Goal: Information Seeking & Learning: Understand process/instructions

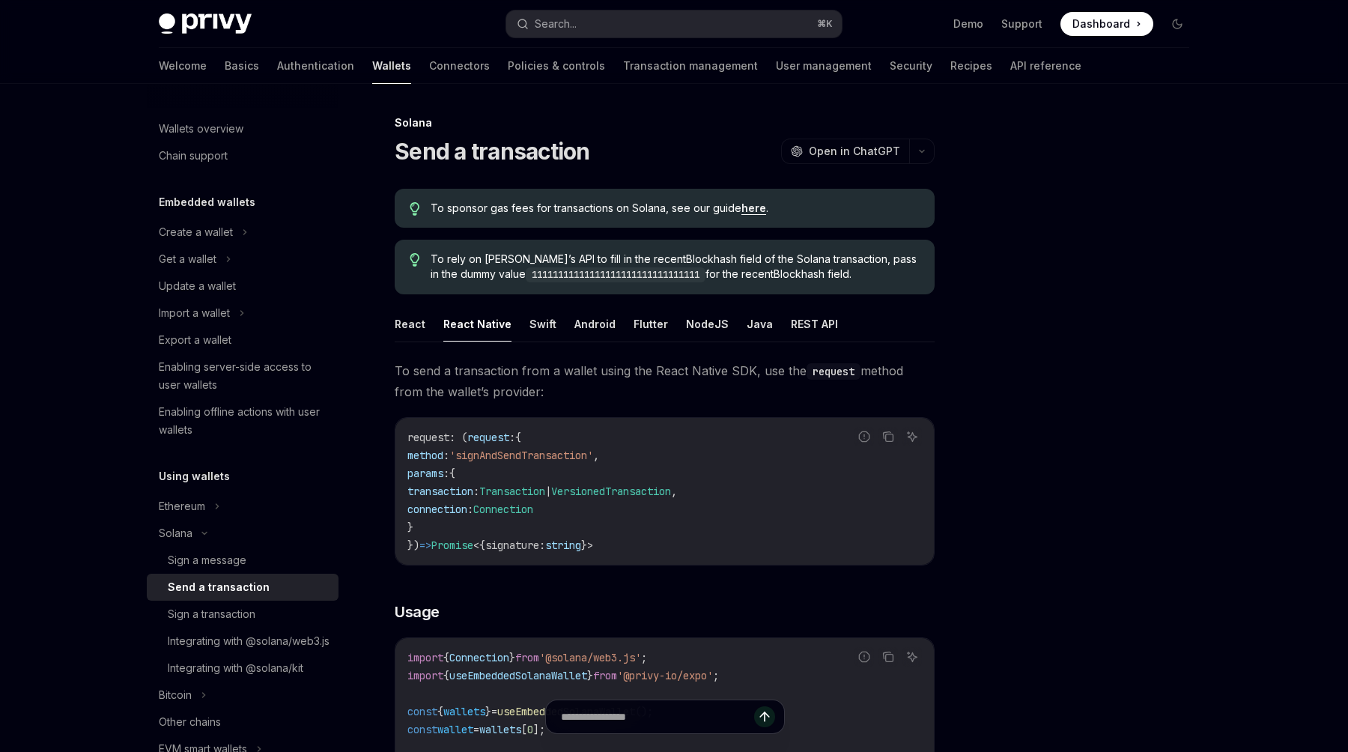
scroll to position [507, 0]
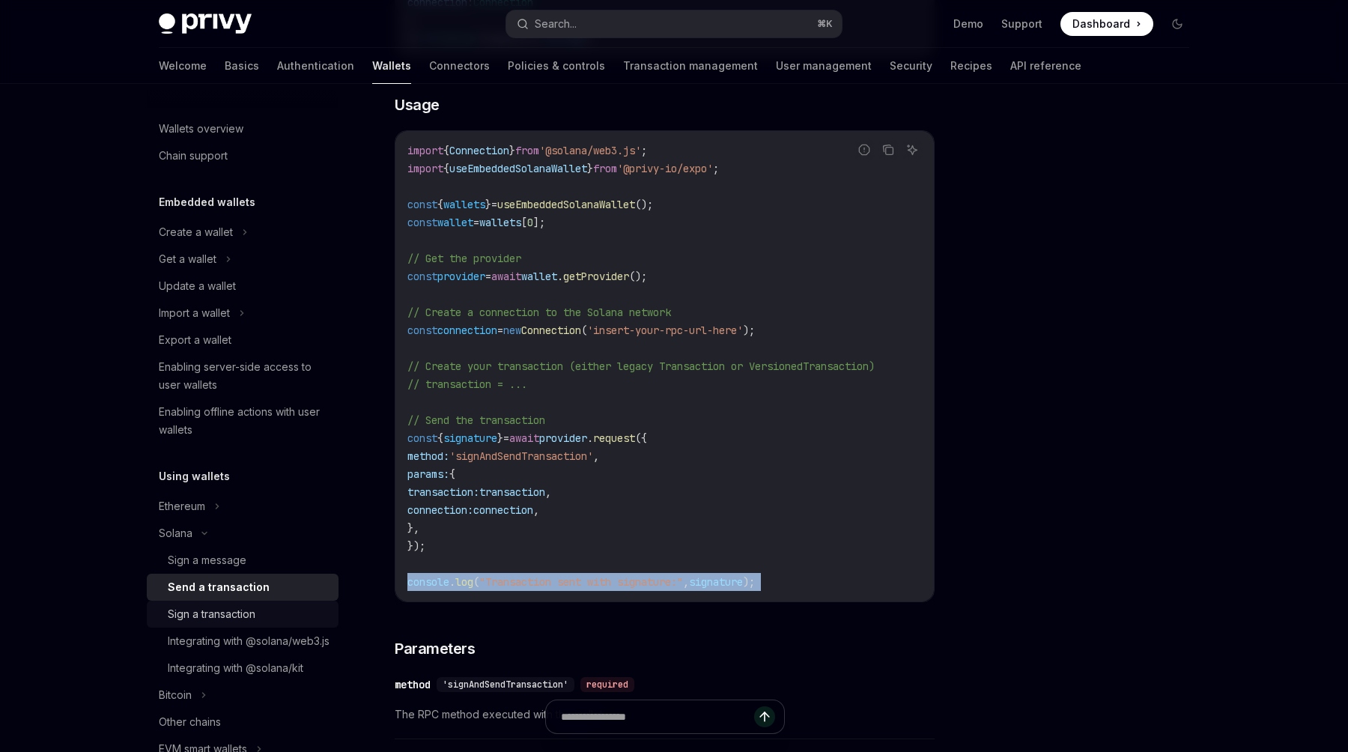
click at [299, 609] on div "Sign a transaction" at bounding box center [249, 614] width 162 height 18
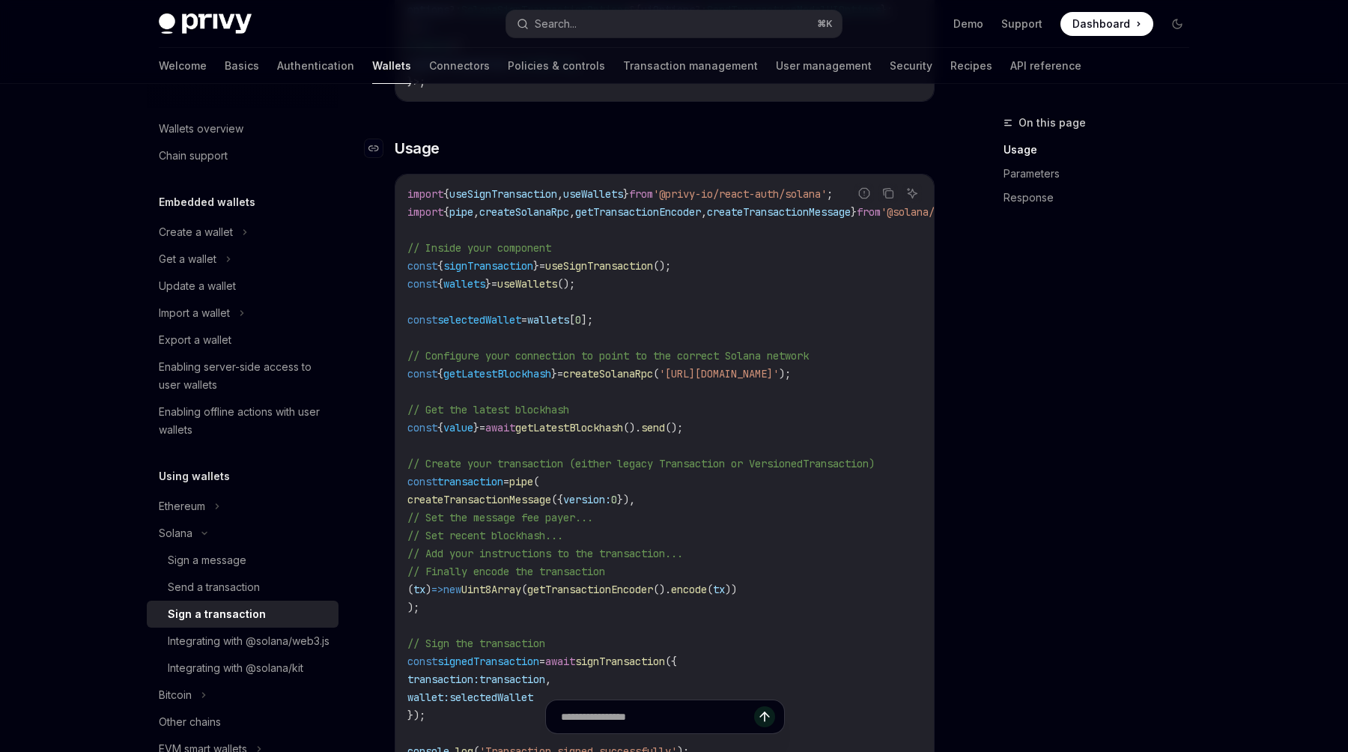
scroll to position [504, 0]
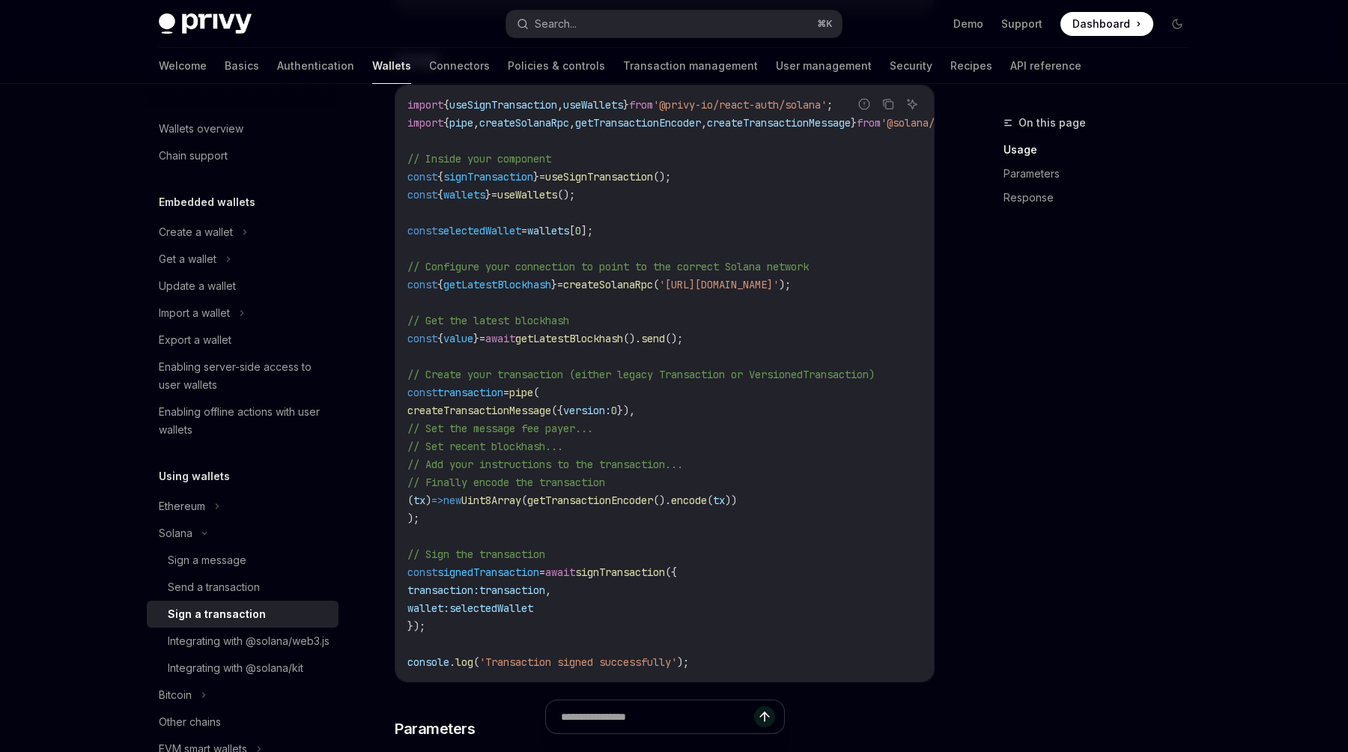
click at [615, 579] on span "signTransaction" at bounding box center [620, 571] width 90 height 13
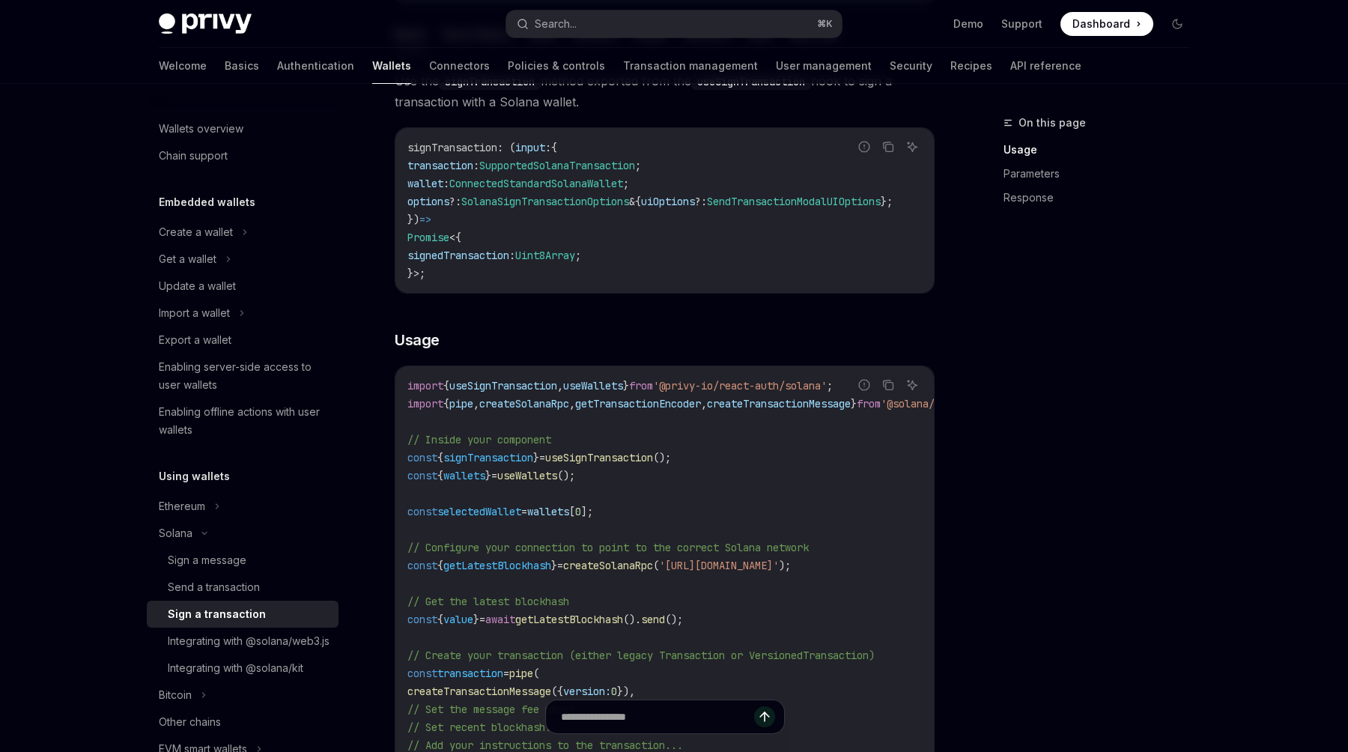
scroll to position [0, 0]
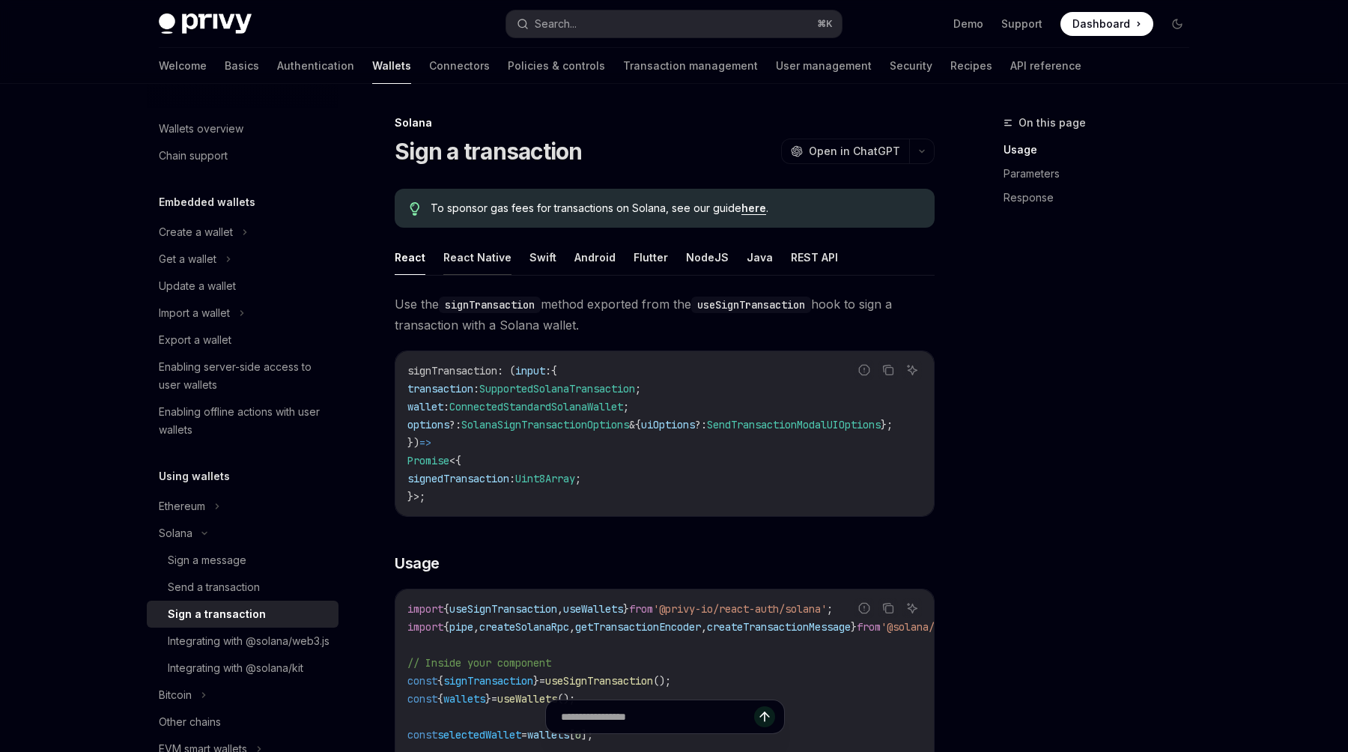
click at [481, 257] on button "React Native" at bounding box center [477, 257] width 68 height 35
type textarea "*"
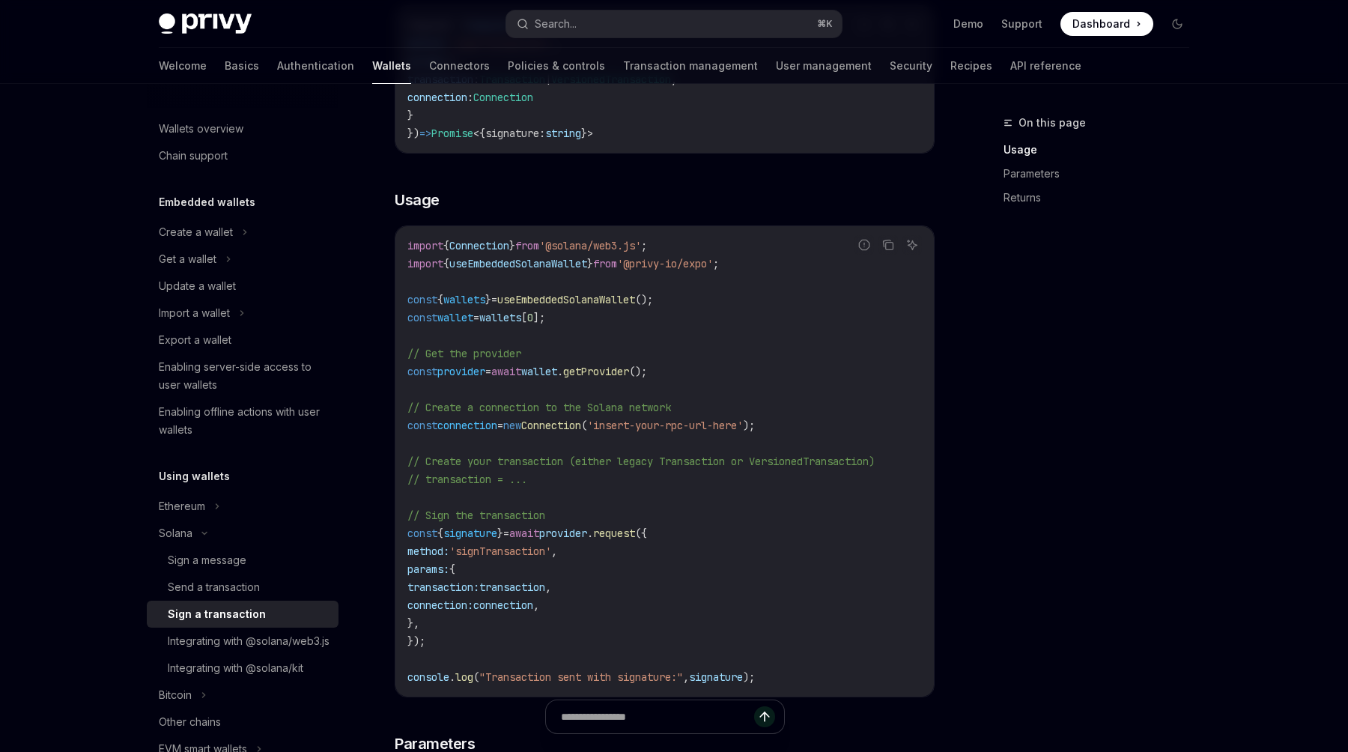
scroll to position [465, 0]
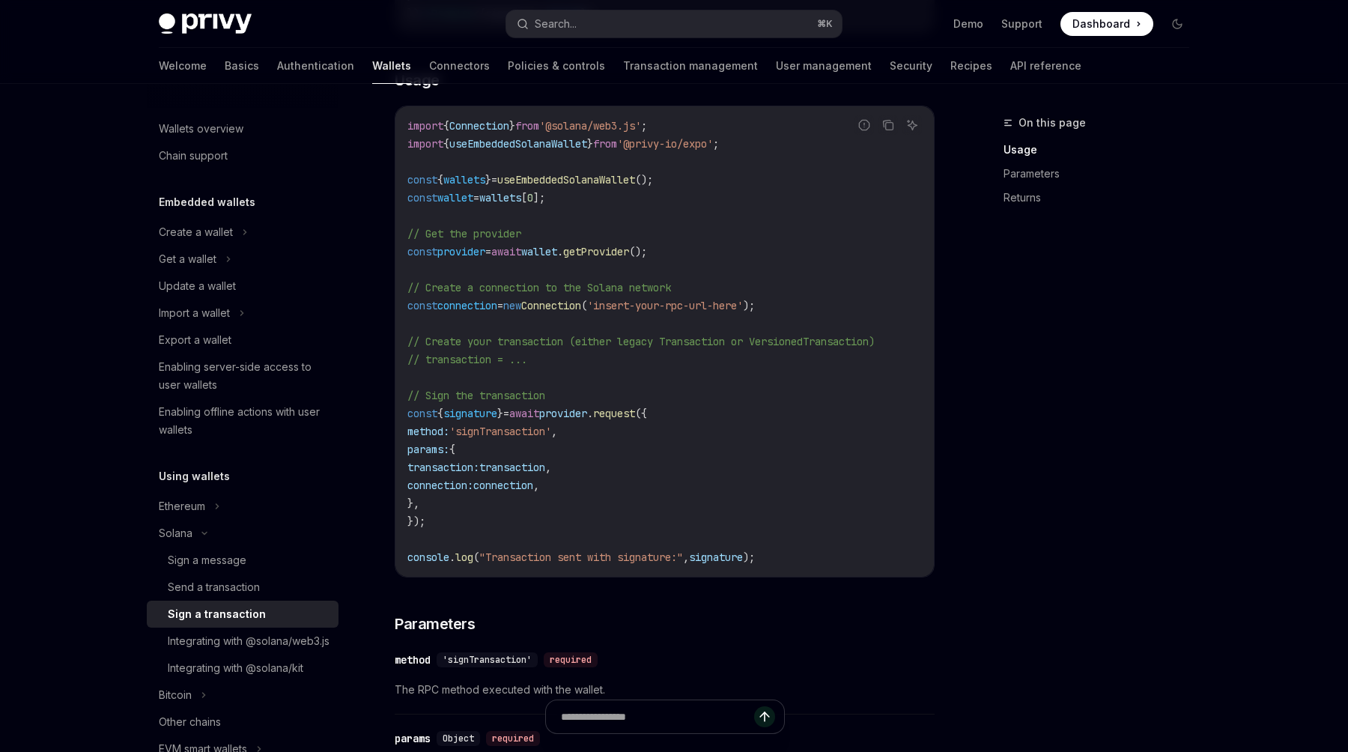
click at [551, 436] on span "'signTransaction'" at bounding box center [500, 430] width 102 height 13
copy span "signTransaction"
click at [639, 315] on code "import { Connection } from '@solana/web3.js' ; import { useEmbeddedSolanaWallet…" at bounding box center [664, 341] width 514 height 449
click at [660, 427] on code "import { Connection } from '@solana/web3.js' ; import { useEmbeddedSolanaWallet…" at bounding box center [664, 341] width 514 height 449
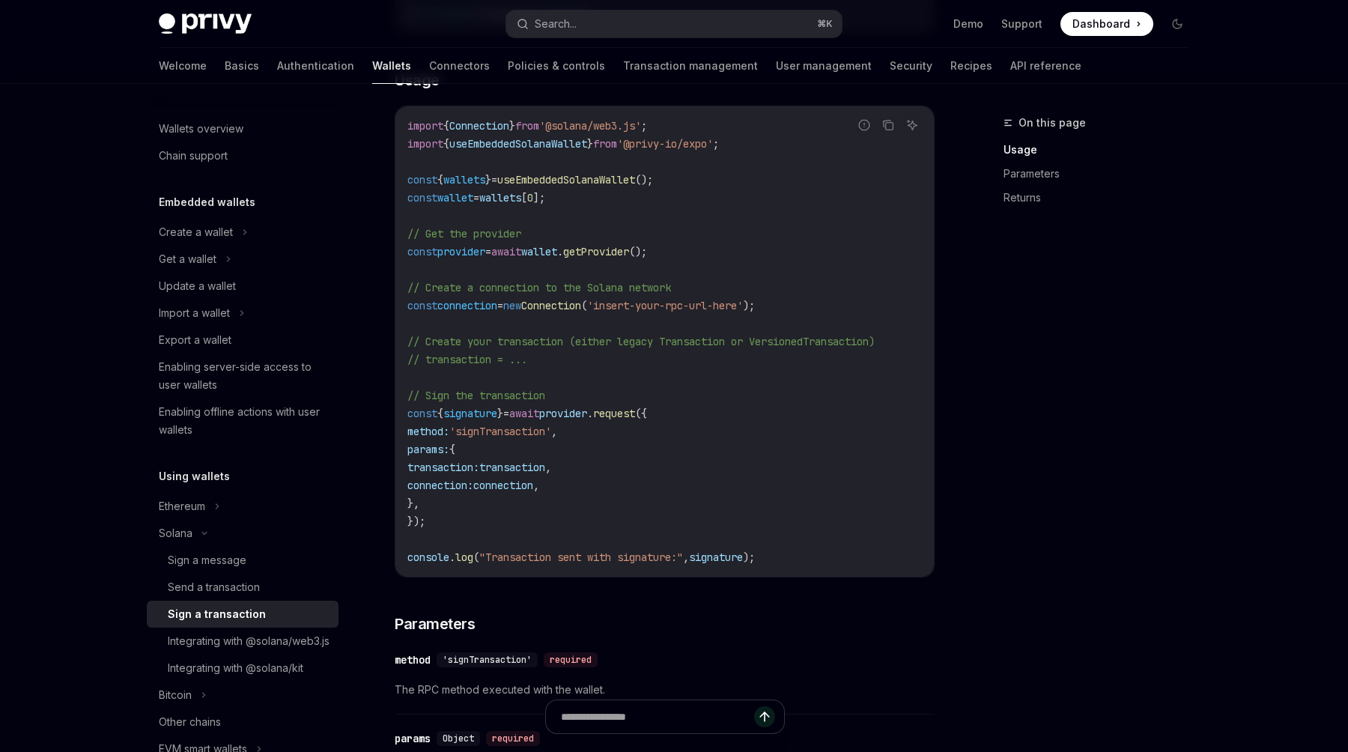
click at [660, 427] on code "import { Connection } from '@solana/web3.js' ; import { useEmbeddedSolanaWallet…" at bounding box center [664, 341] width 514 height 449
click at [559, 145] on span "useEmbeddedSolanaWallet" at bounding box center [518, 143] width 138 height 13
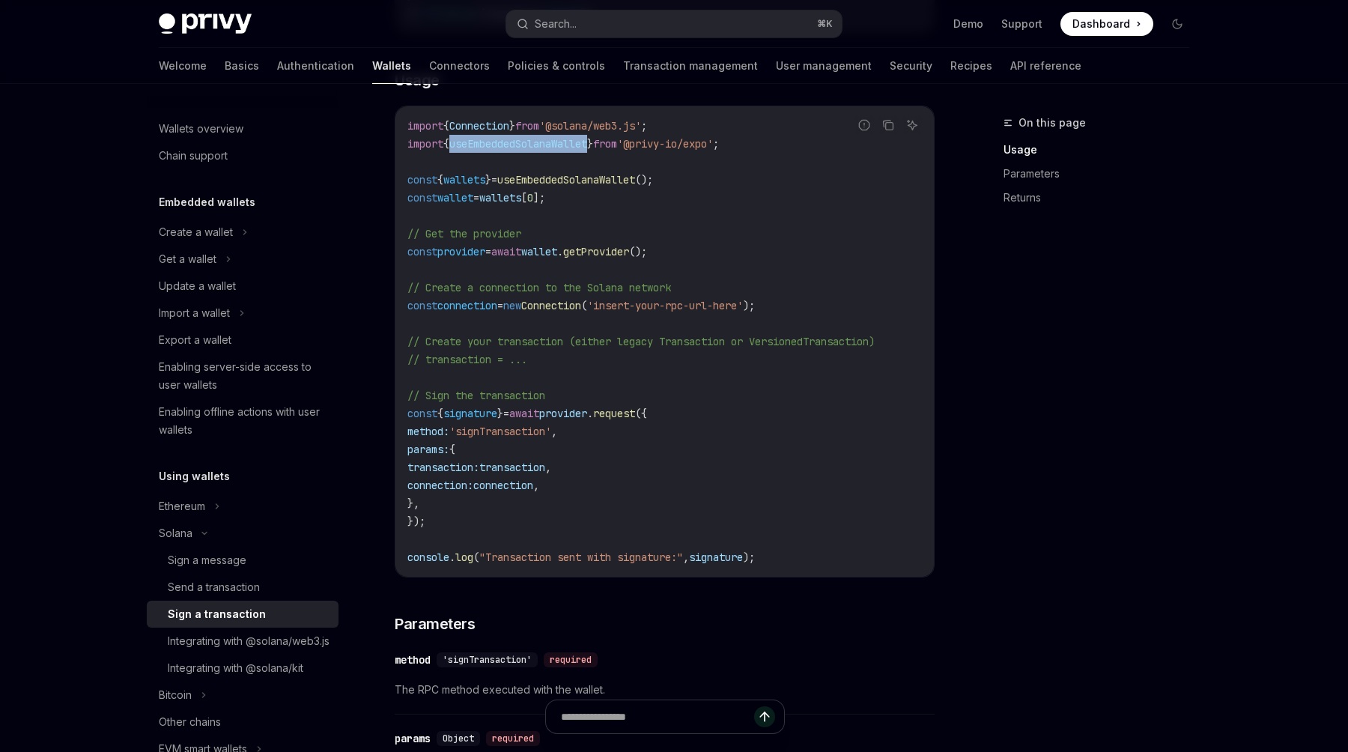
click at [463, 253] on span "provider" at bounding box center [461, 251] width 48 height 13
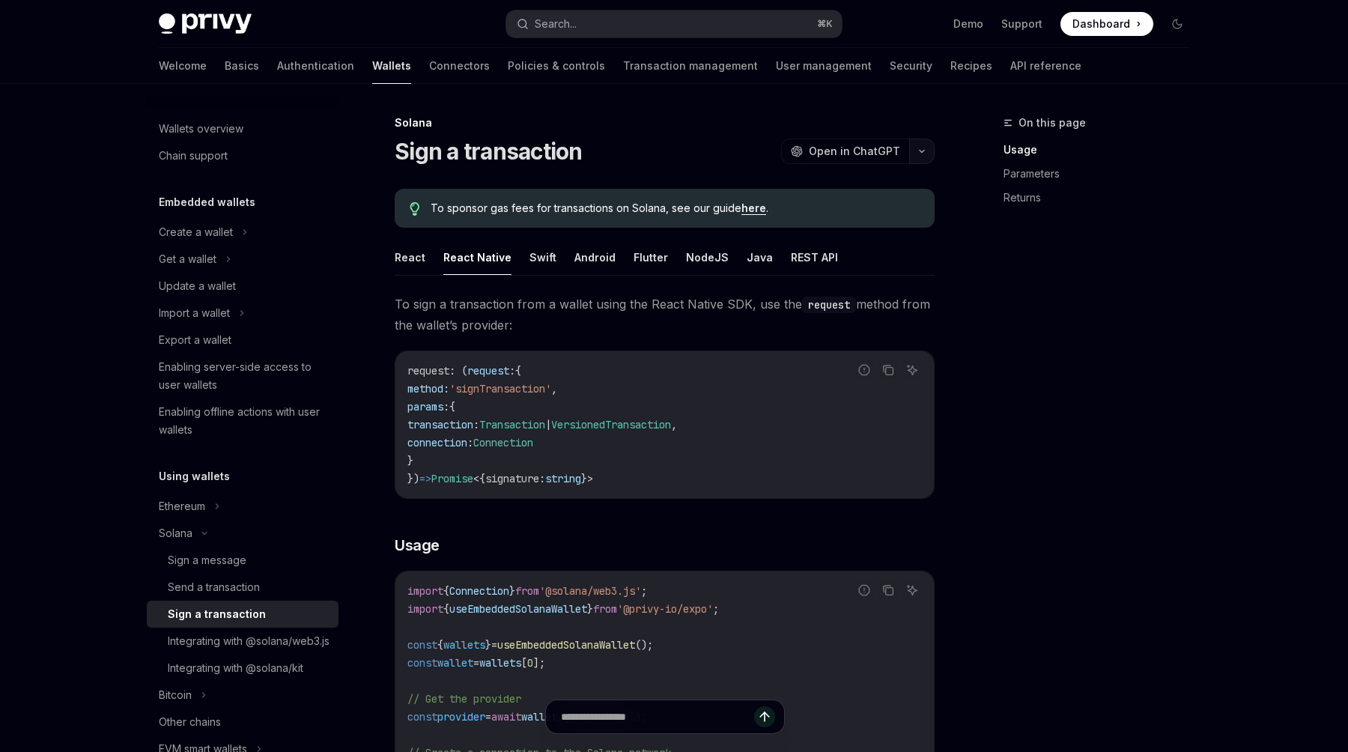
click at [918, 148] on button "button" at bounding box center [921, 151] width 25 height 25
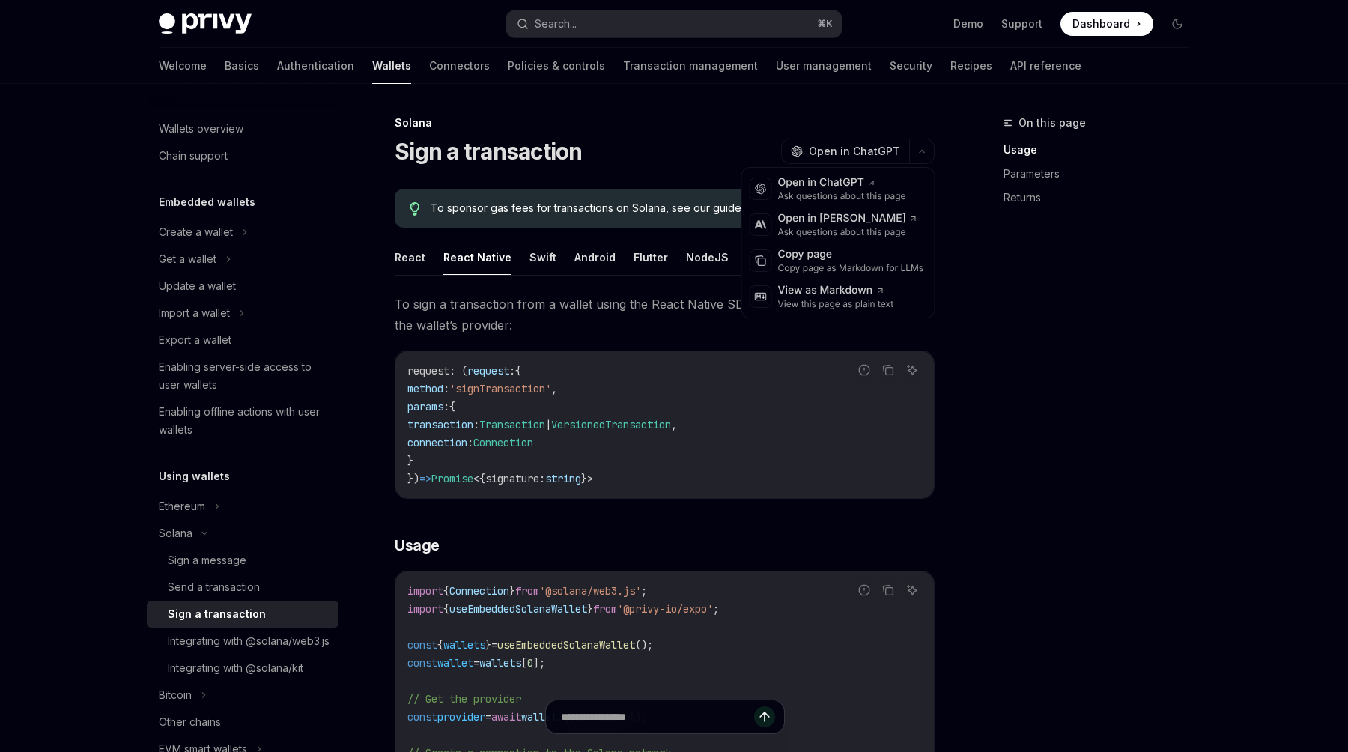
click at [984, 386] on div "On this page Usage Parameters Returns" at bounding box center [1087, 433] width 228 height 638
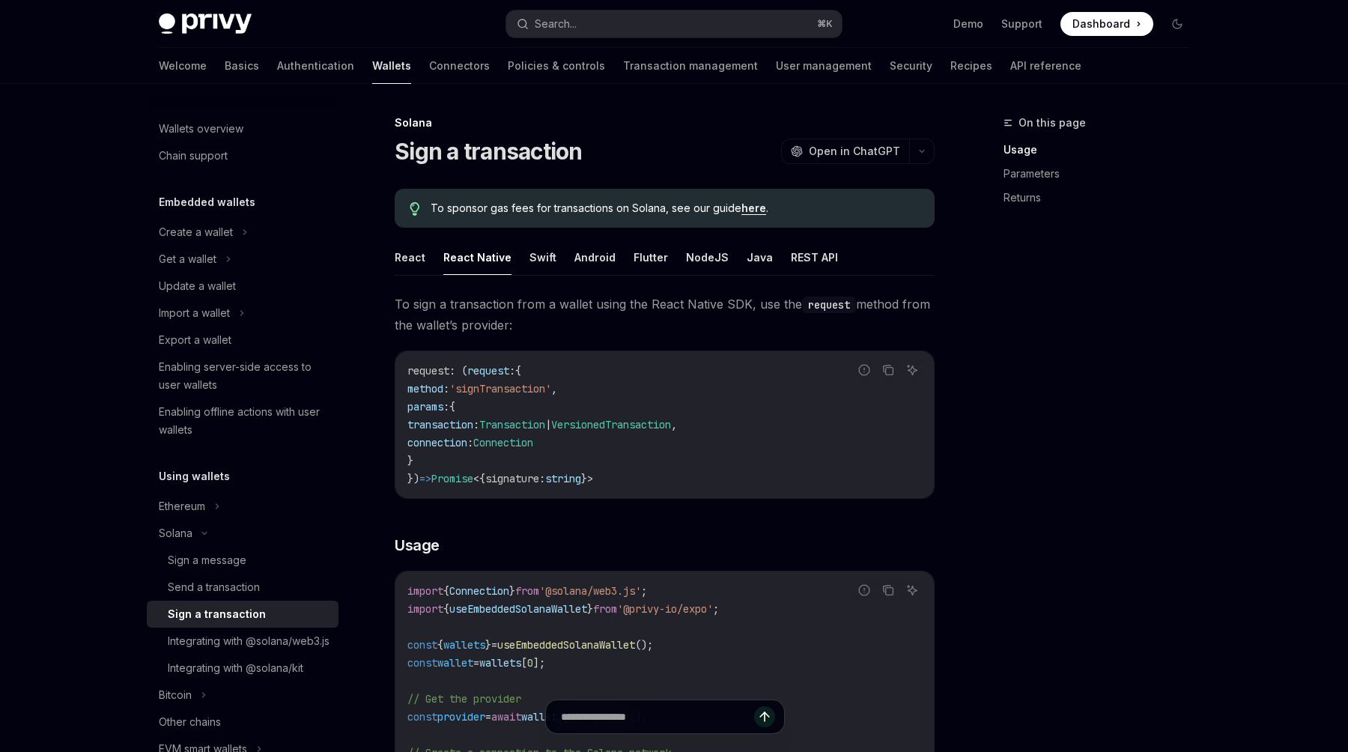
click at [711, 431] on code "request : ( request : { method : 'signTransaction' , params : { transaction : T…" at bounding box center [664, 425] width 514 height 126
